Goal: Task Accomplishment & Management: Use online tool/utility

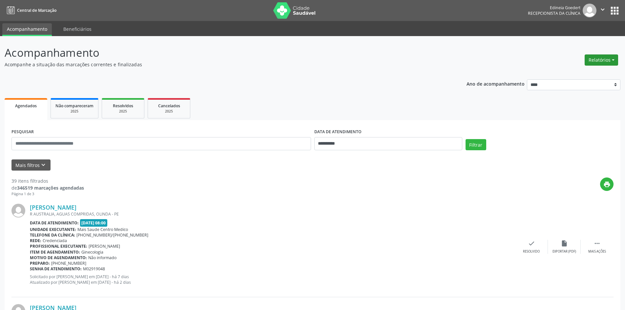
click at [599, 59] on button "Relatórios" at bounding box center [601, 59] width 33 height 11
click at [586, 71] on link "Agendamentos" at bounding box center [583, 74] width 71 height 9
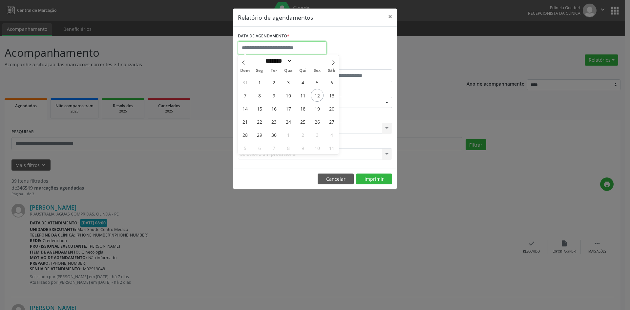
click at [292, 46] on input "text" at bounding box center [282, 47] width 89 height 13
click at [321, 93] on span "12" at bounding box center [317, 95] width 13 height 13
type input "**********"
click at [320, 92] on span "12" at bounding box center [317, 95] width 13 height 13
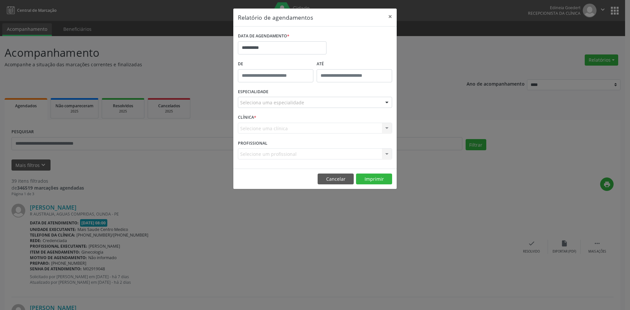
click at [314, 103] on div "Seleciona uma especialidade" at bounding box center [315, 102] width 154 height 11
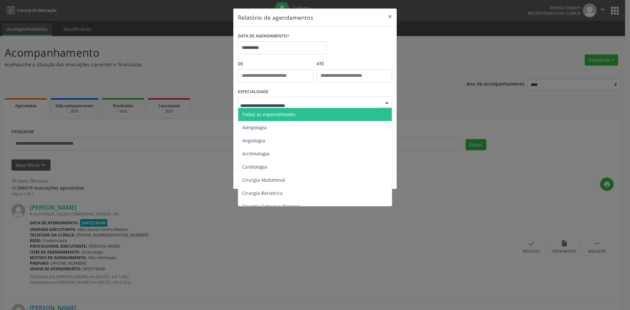
click at [311, 115] on span "Todas as especialidades" at bounding box center [315, 114] width 155 height 13
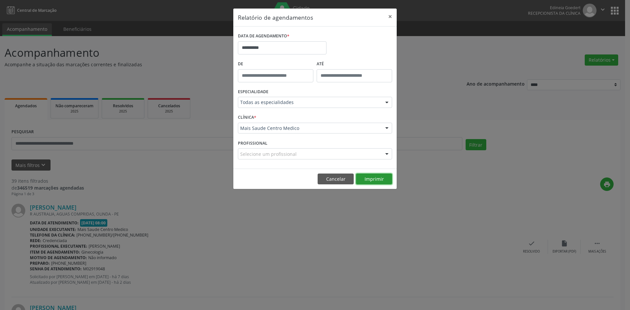
click at [387, 178] on button "Imprimir" at bounding box center [374, 179] width 36 height 11
